Goal: Task Accomplishment & Management: Manage account settings

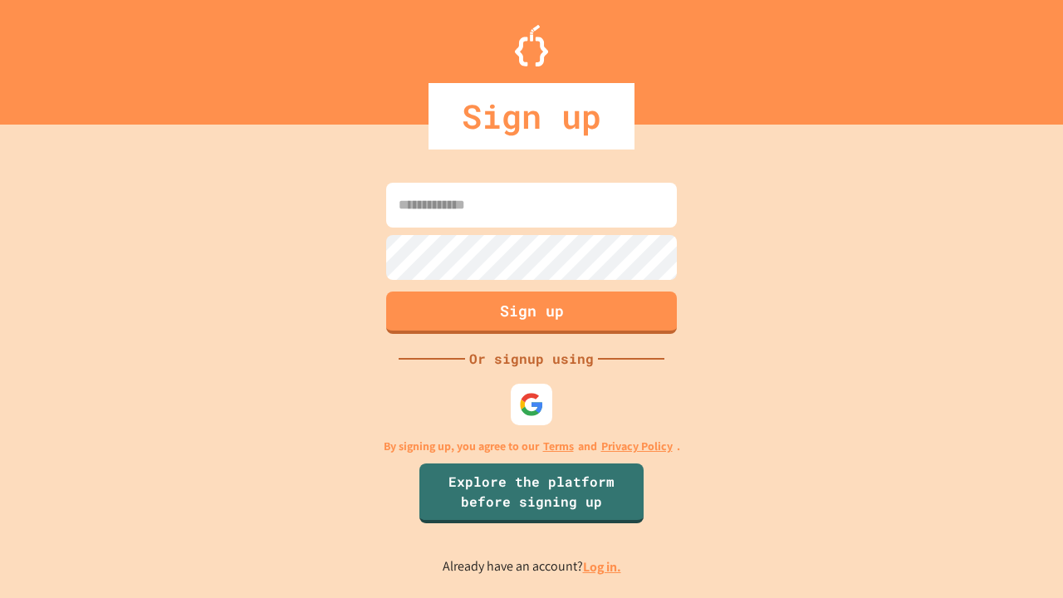
click at [603, 566] on link "Log in." at bounding box center [602, 566] width 38 height 17
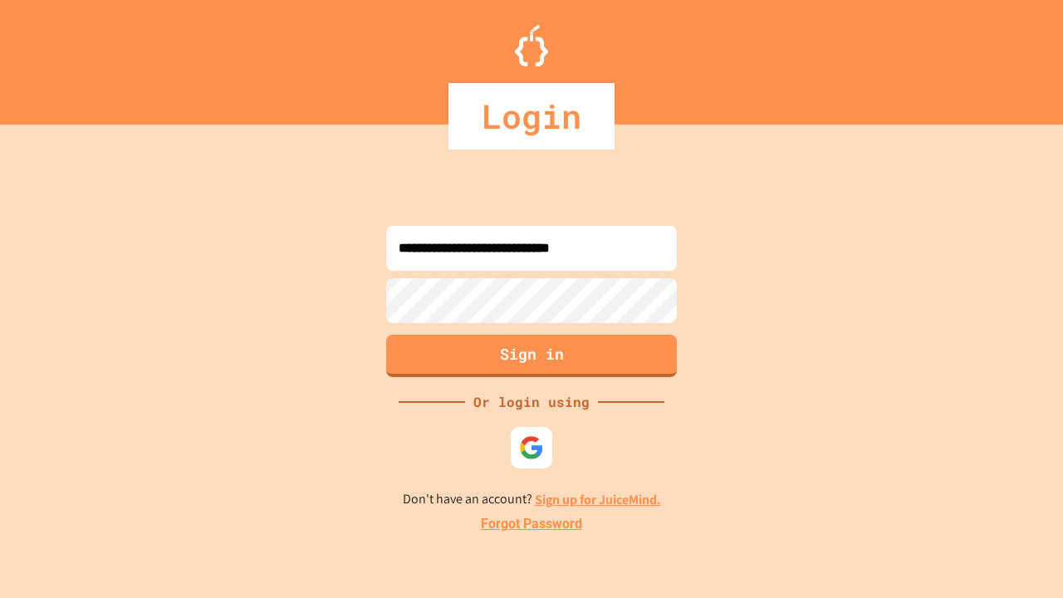
type input "**********"
